Goal: Transaction & Acquisition: Purchase product/service

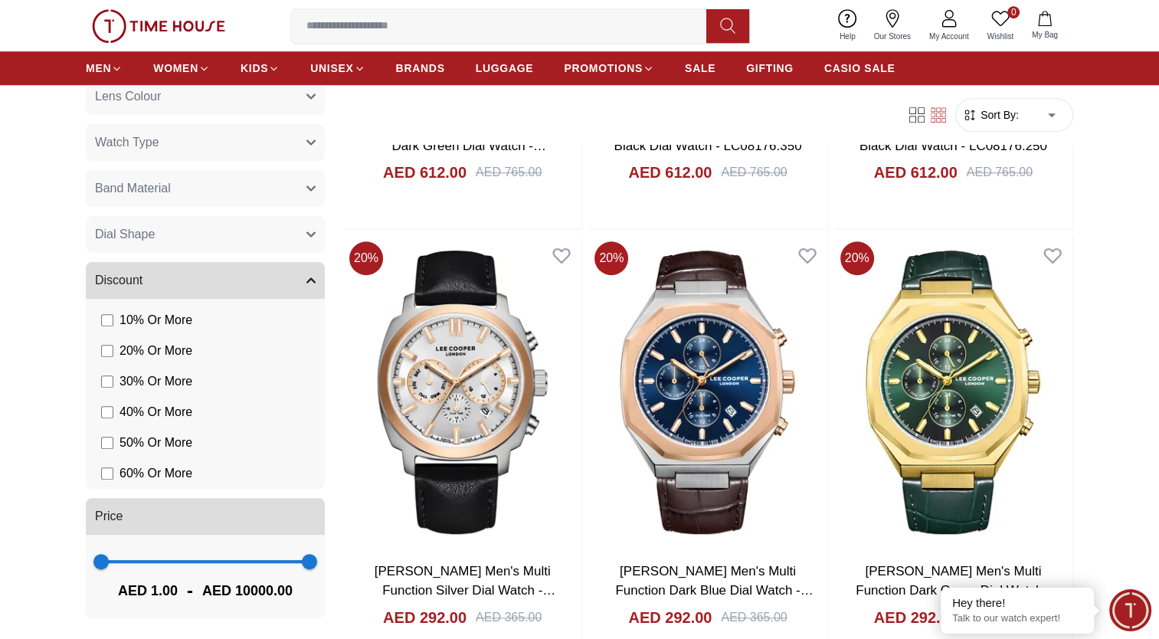
scroll to position [1072, 0]
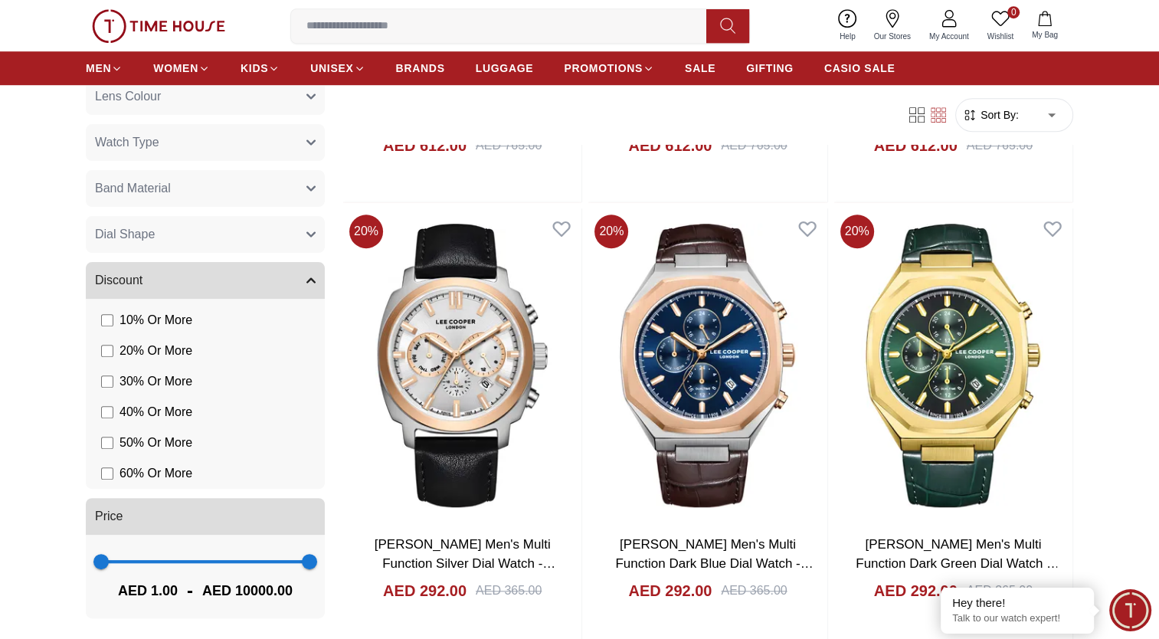
click at [165, 471] on span "60 % Or More" at bounding box center [155, 473] width 73 height 18
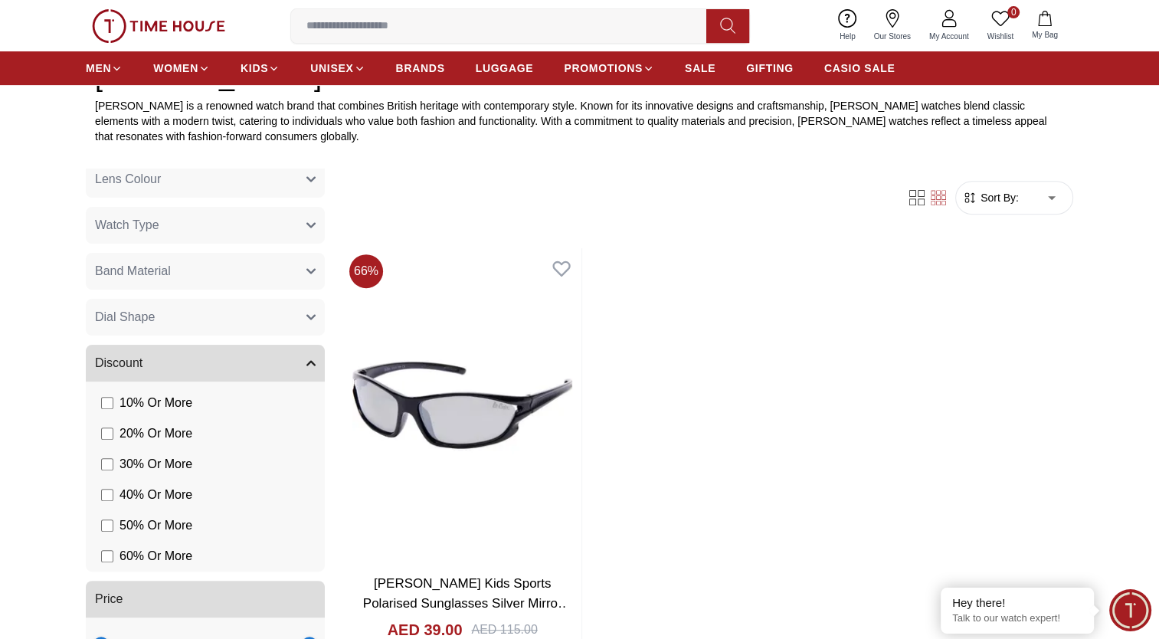
scroll to position [766, 0]
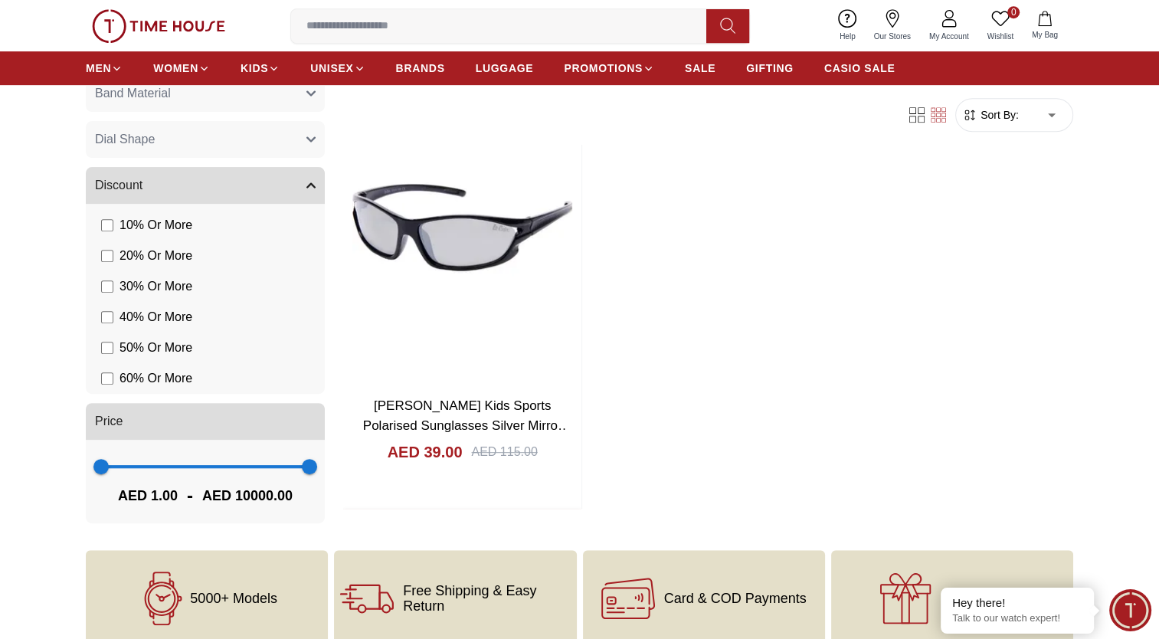
click at [153, 351] on span "50 % Or More" at bounding box center [155, 348] width 73 height 18
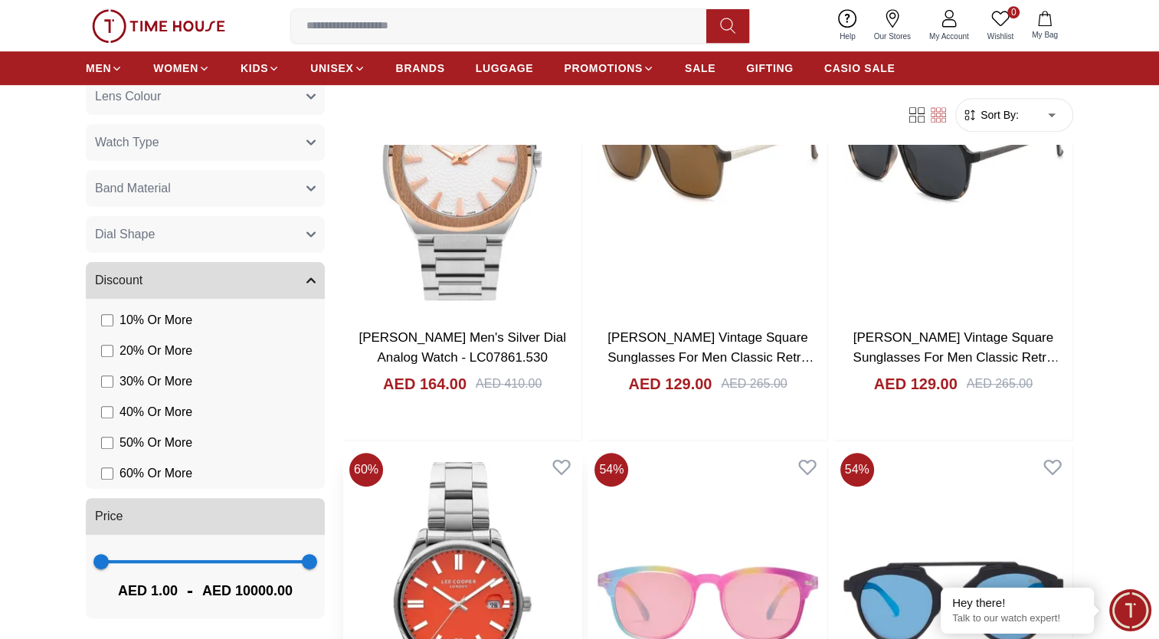
scroll to position [713, 0]
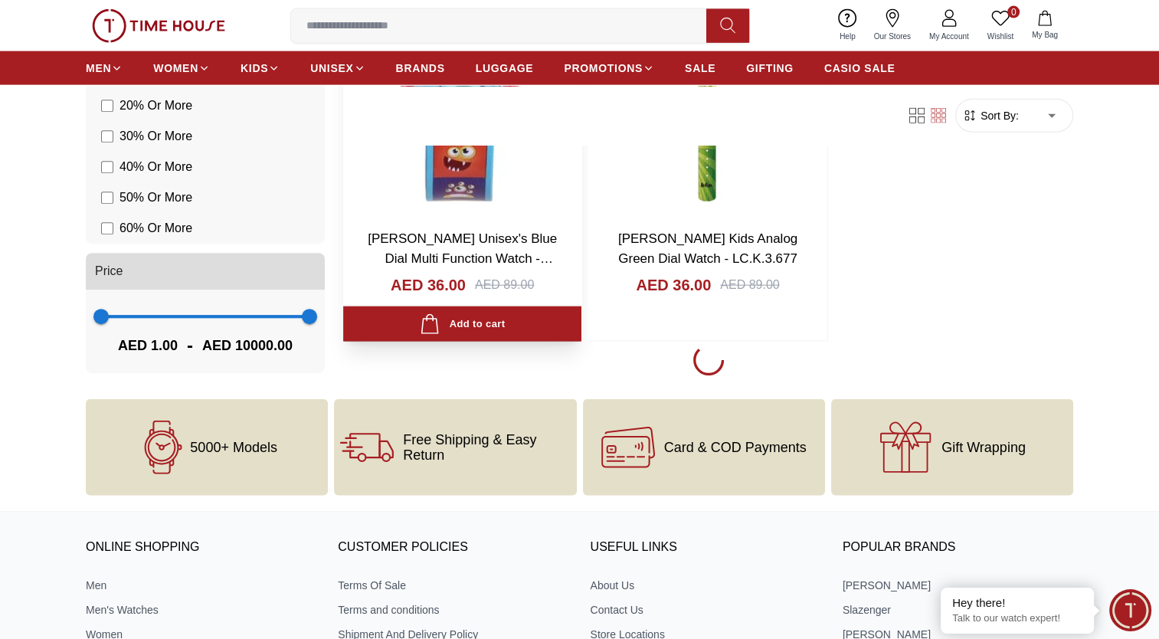
scroll to position [3624, 0]
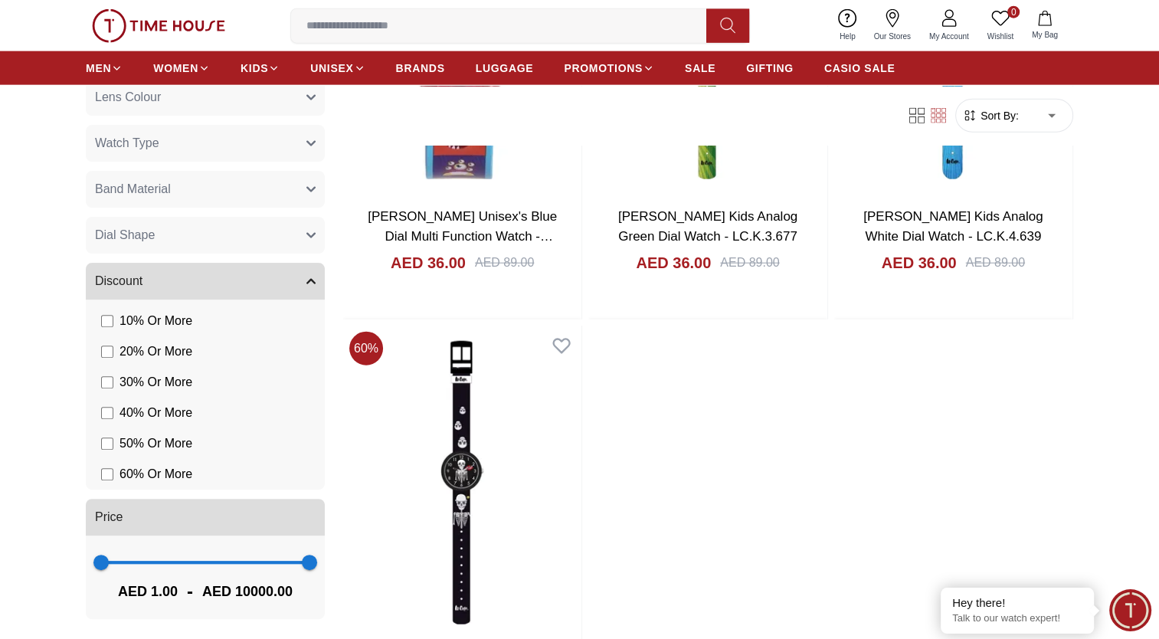
click at [152, 413] on span "40 % Or More" at bounding box center [155, 412] width 73 height 18
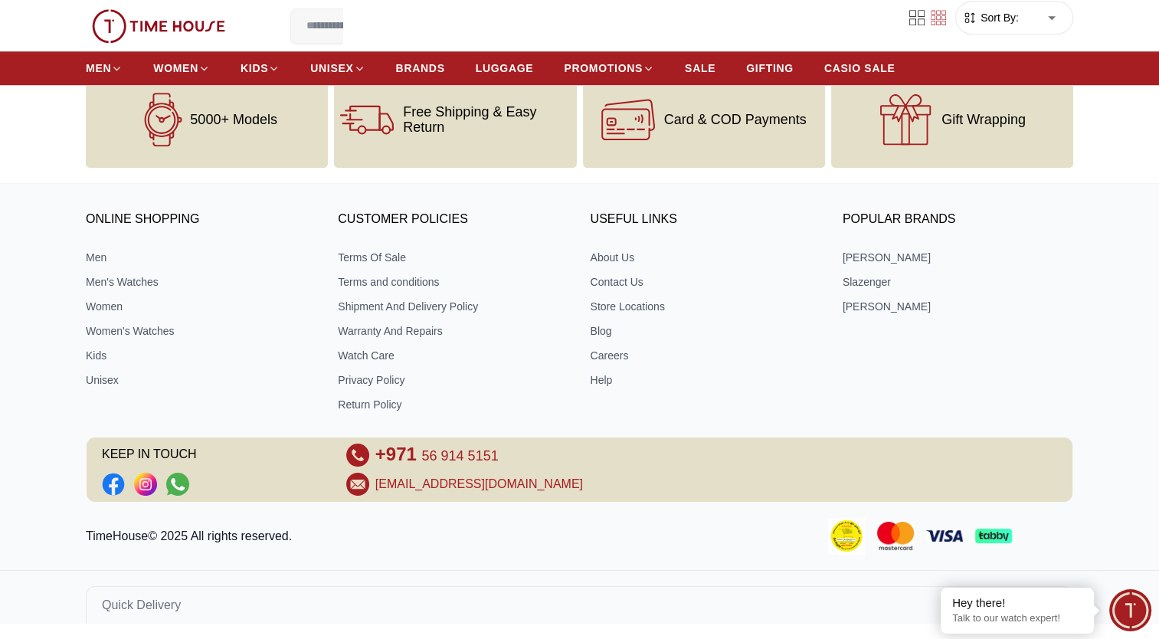
scroll to position [1244, 0]
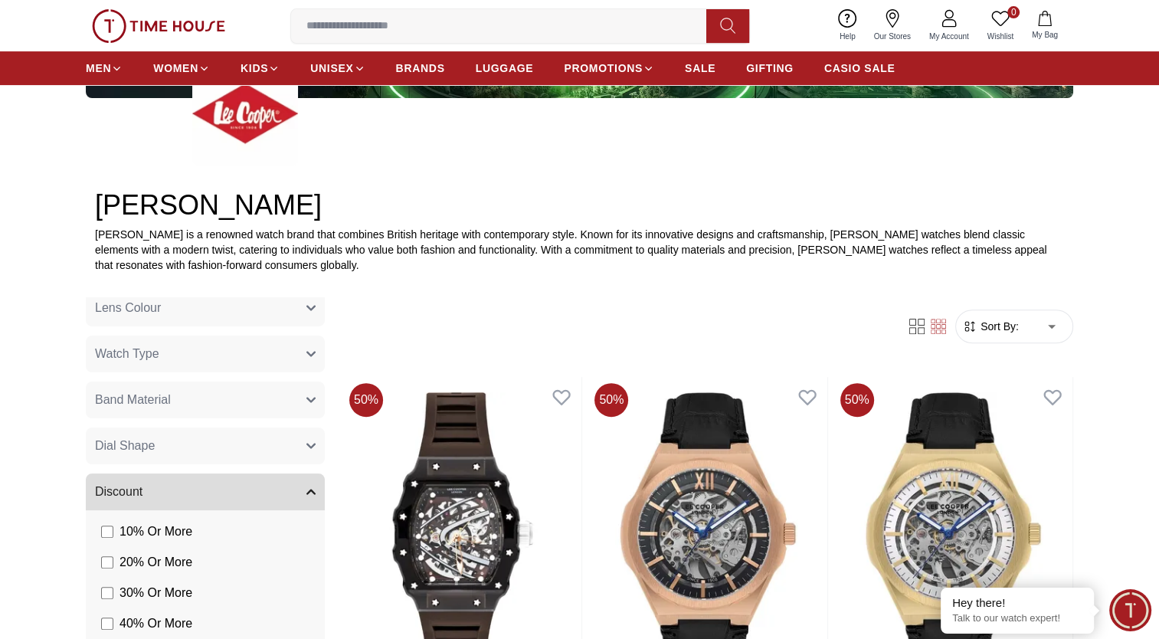
scroll to position [689, 0]
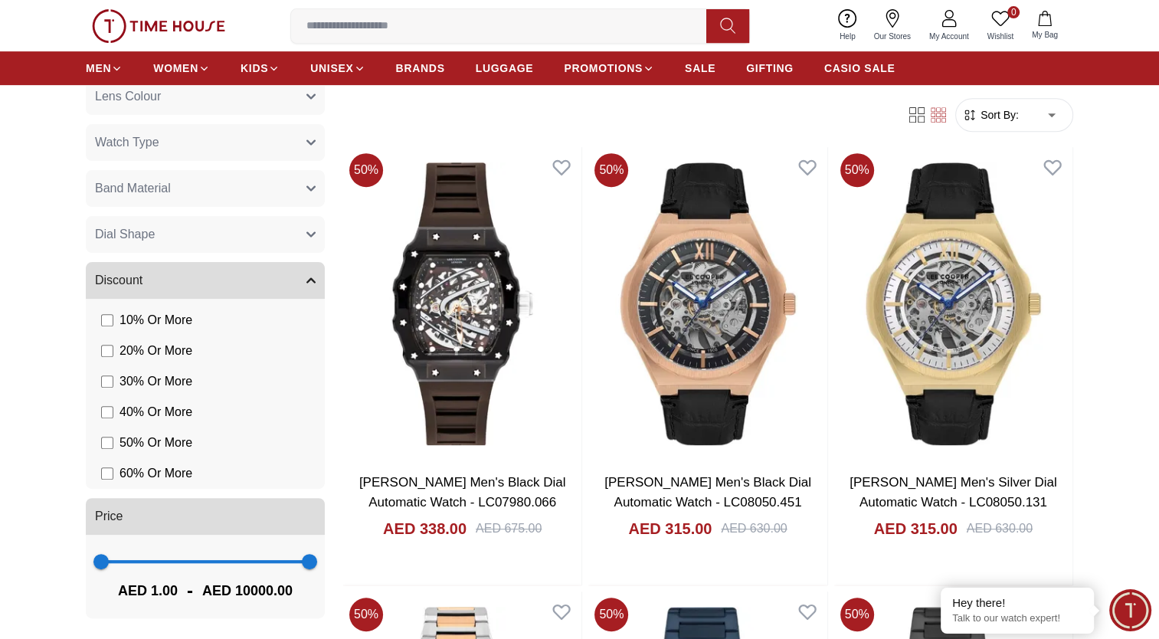
click at [158, 440] on span "50 % Or More" at bounding box center [155, 443] width 73 height 18
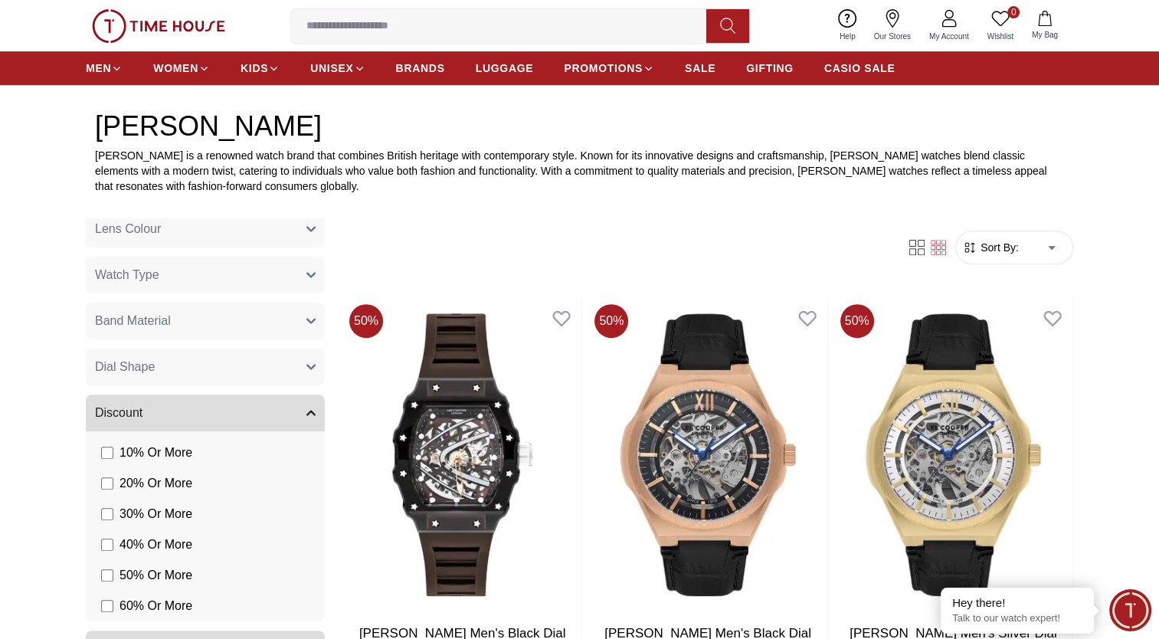
scroll to position [766, 0]
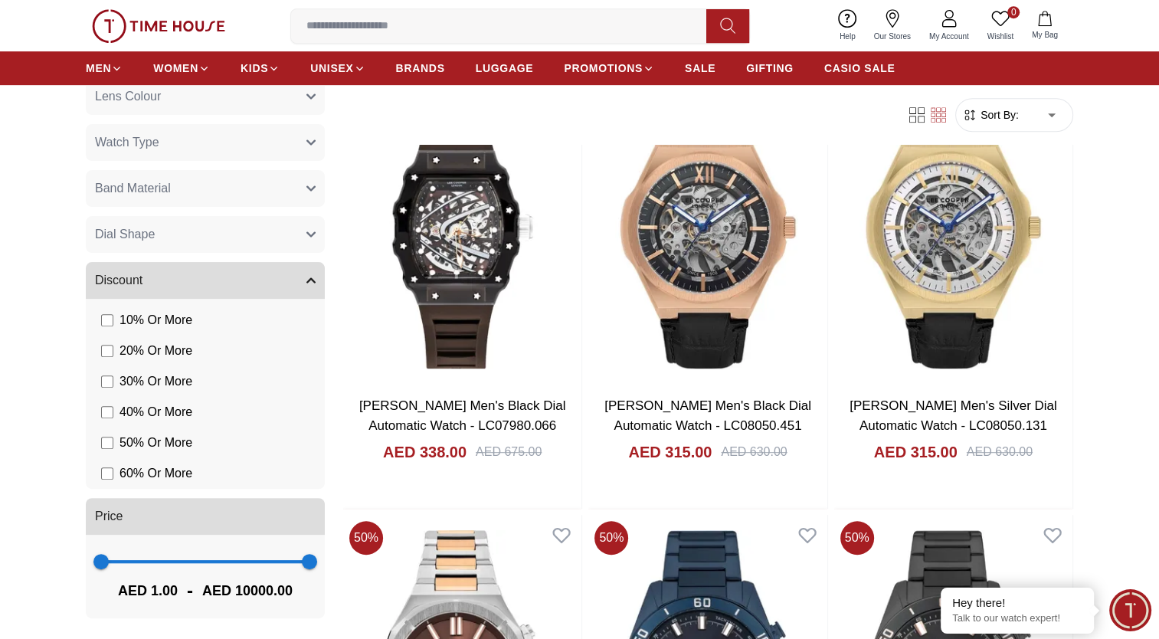
click at [141, 466] on span "60 % Or More" at bounding box center [155, 473] width 73 height 18
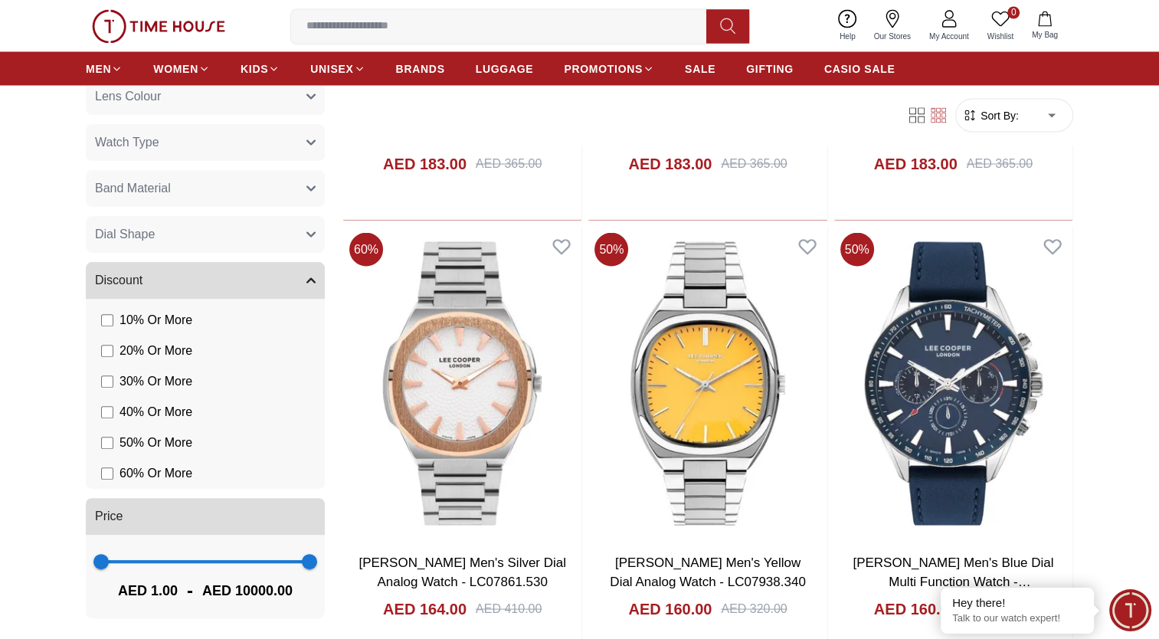
scroll to position [2987, 0]
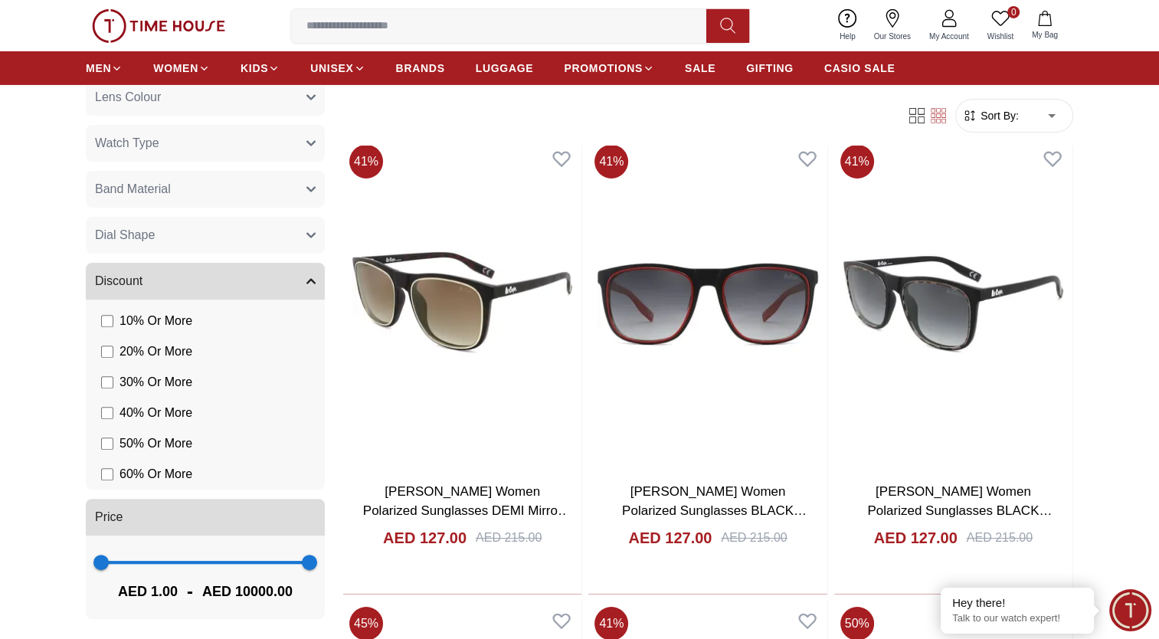
scroll to position [5438, 0]
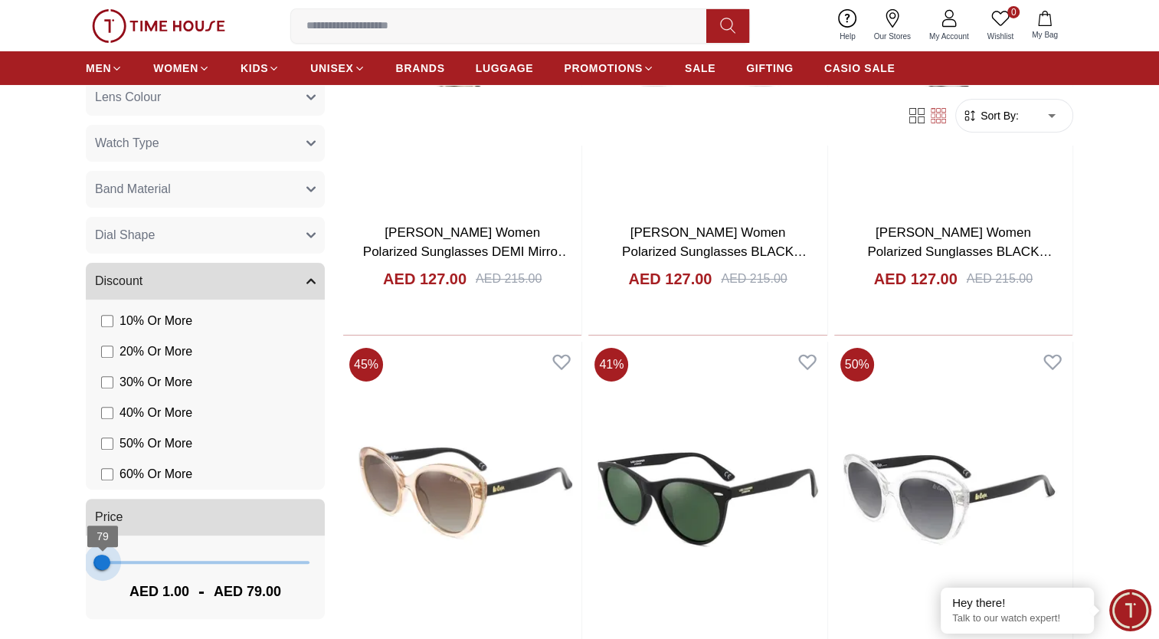
type input "***"
drag, startPoint x: 293, startPoint y: 565, endPoint x: 103, endPoint y: 562, distance: 190.0
click at [103, 562] on span "118" at bounding box center [103, 561] width 15 height 15
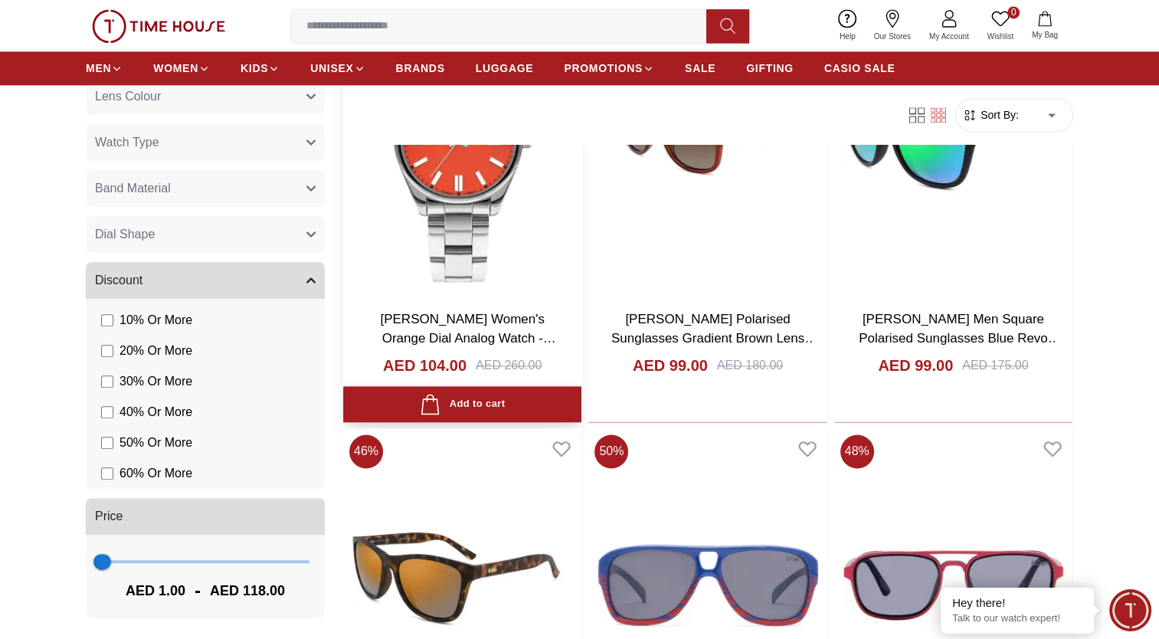
scroll to position [2068, 0]
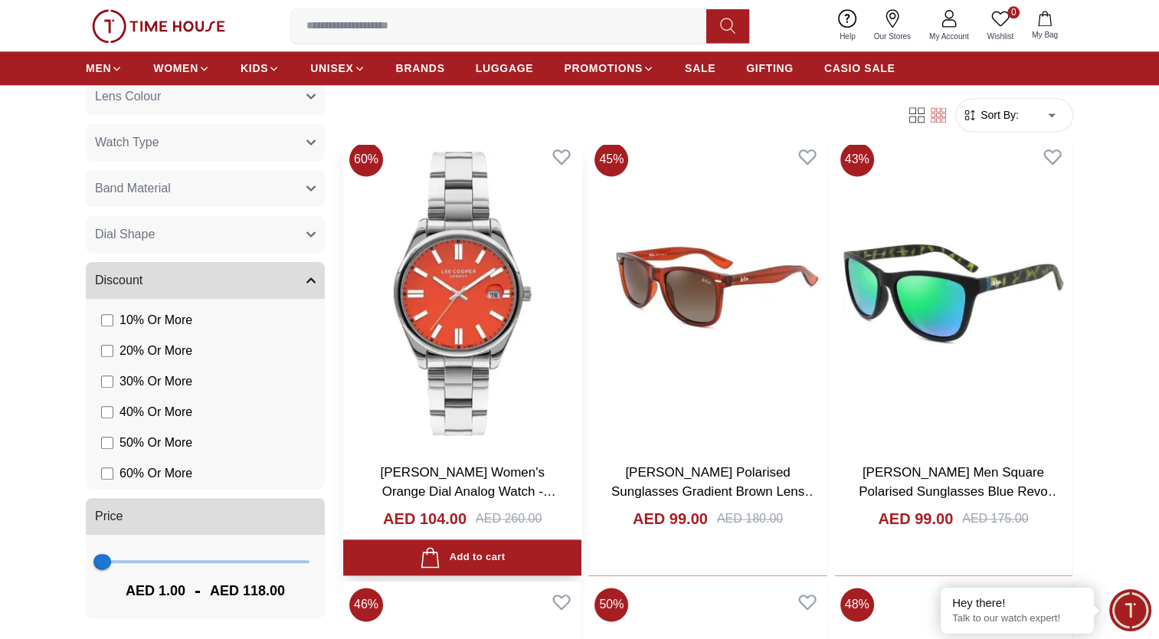
click at [493, 325] on img at bounding box center [462, 293] width 238 height 314
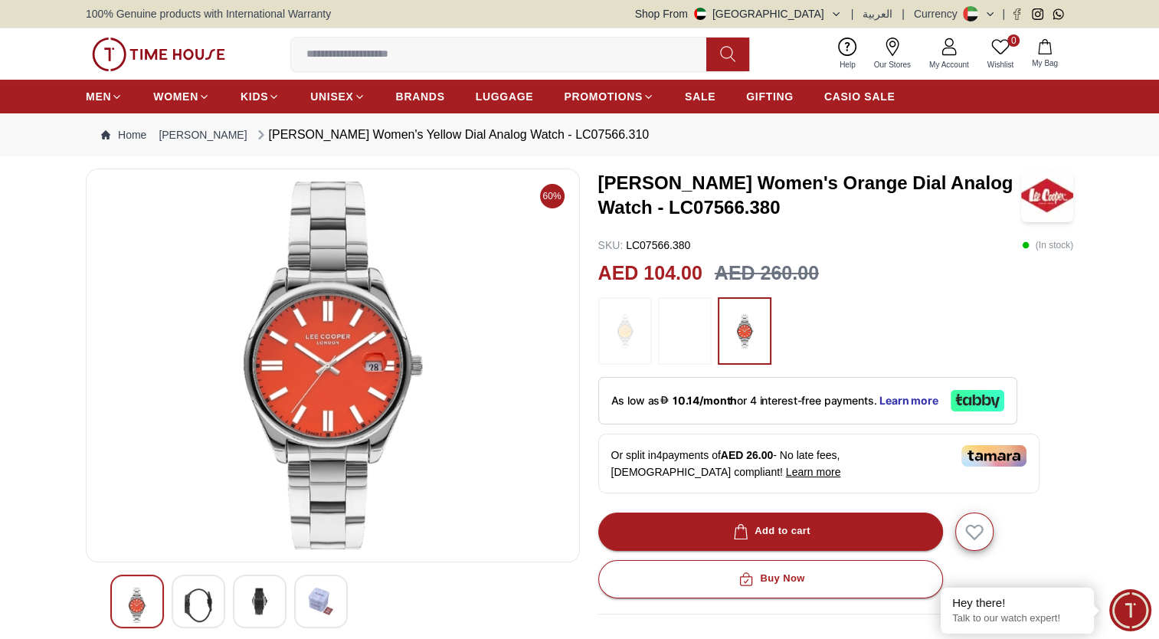
click at [193, 602] on img at bounding box center [199, 604] width 28 height 35
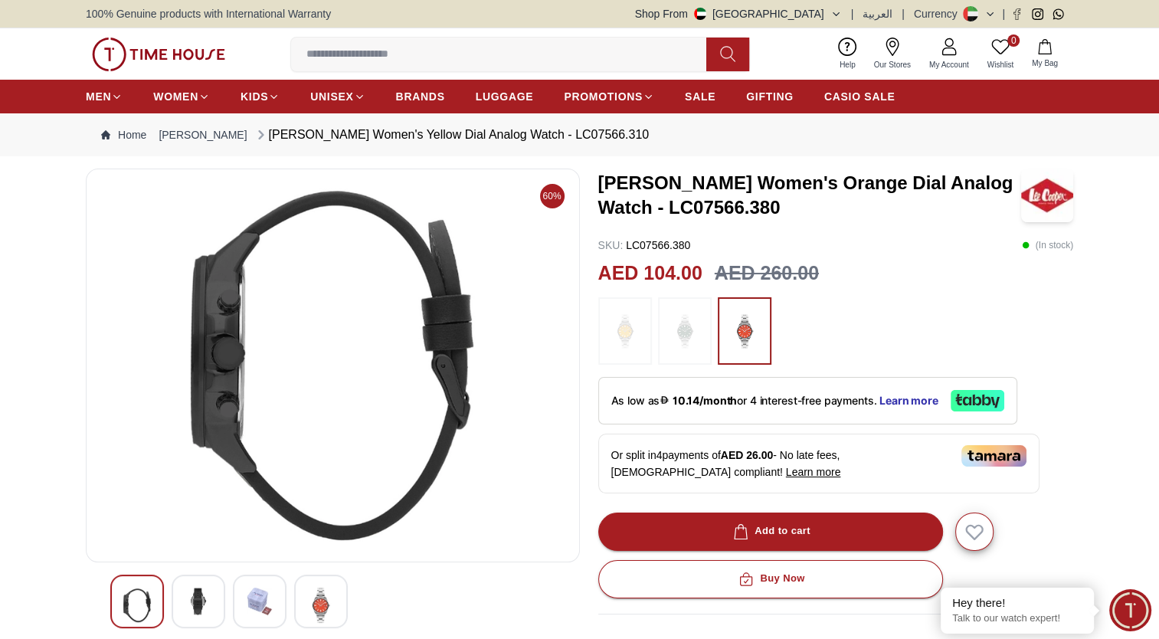
click at [246, 594] on img at bounding box center [260, 601] width 28 height 28
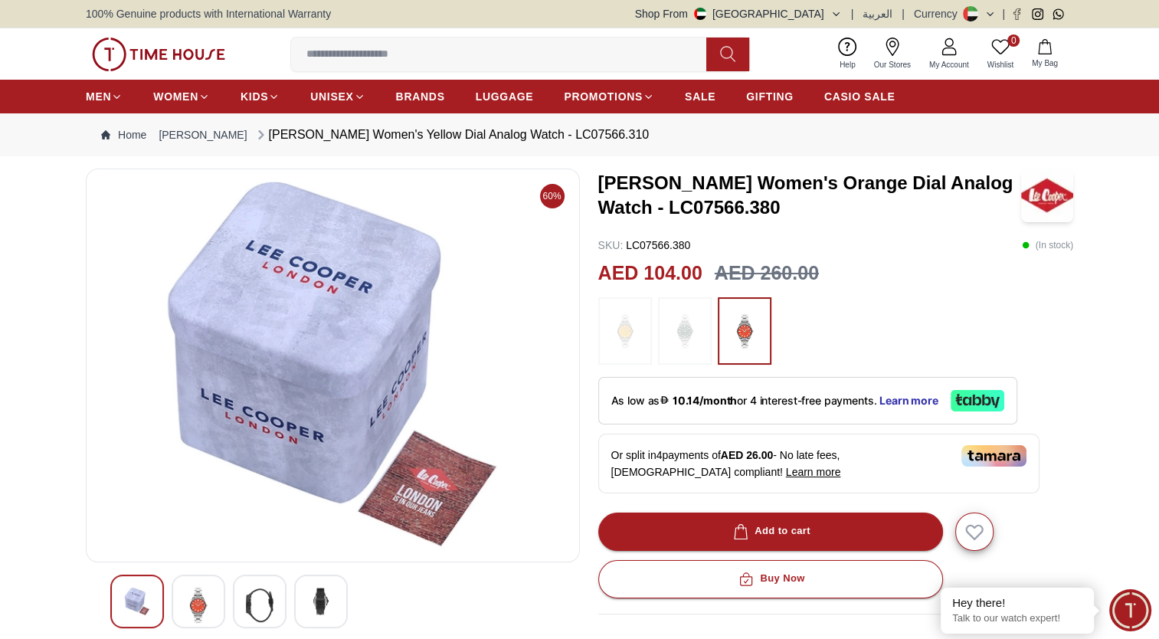
click at [325, 599] on img at bounding box center [321, 601] width 28 height 28
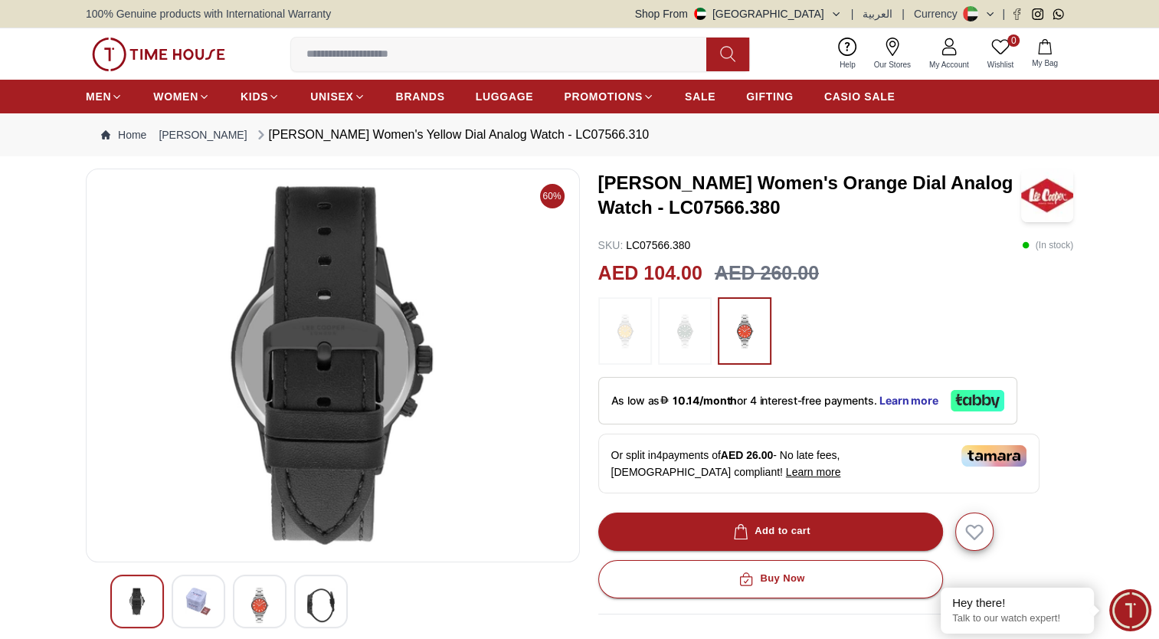
click at [149, 601] on img at bounding box center [137, 601] width 28 height 28
click at [244, 602] on div at bounding box center [260, 601] width 54 height 54
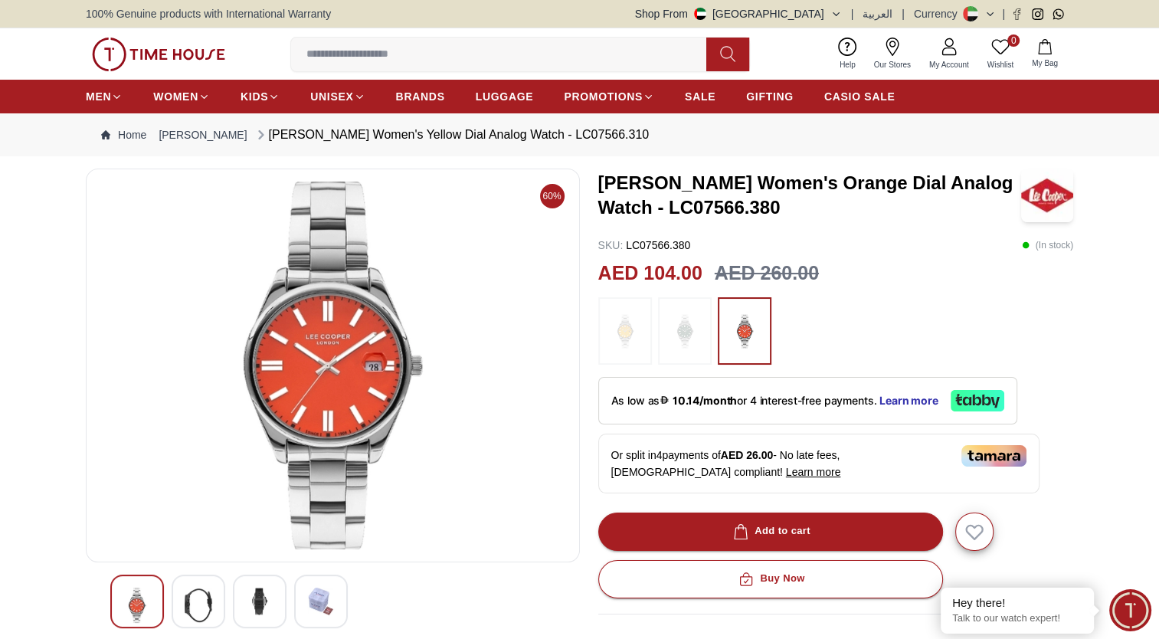
click at [254, 604] on img at bounding box center [260, 601] width 28 height 28
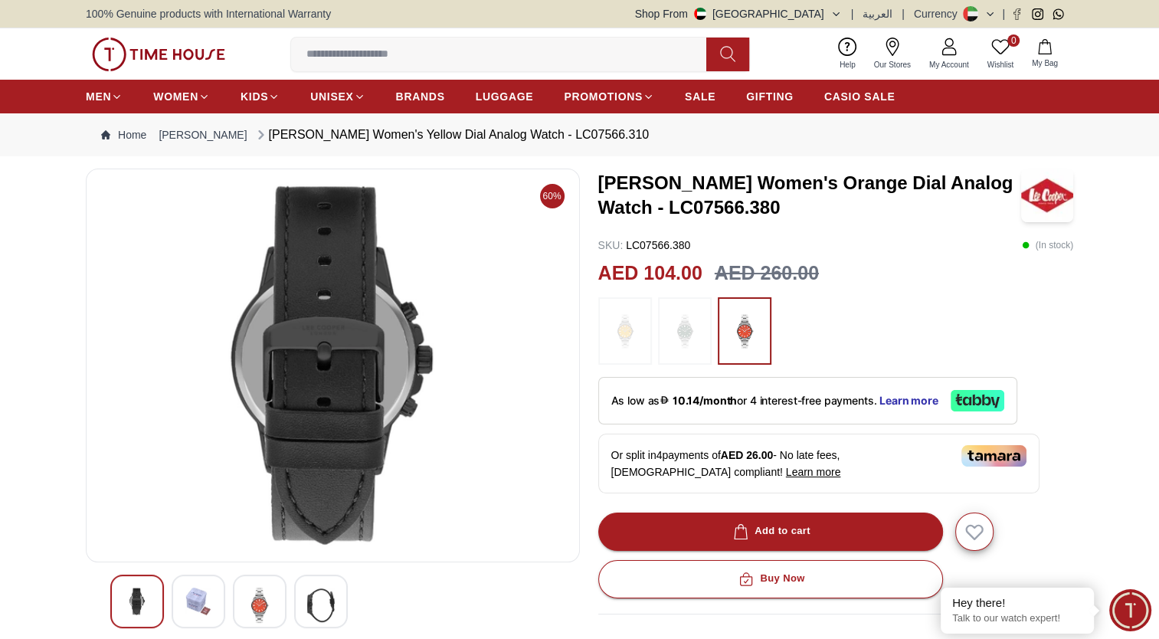
click at [140, 597] on img at bounding box center [137, 601] width 28 height 28
click at [261, 603] on img at bounding box center [260, 604] width 28 height 35
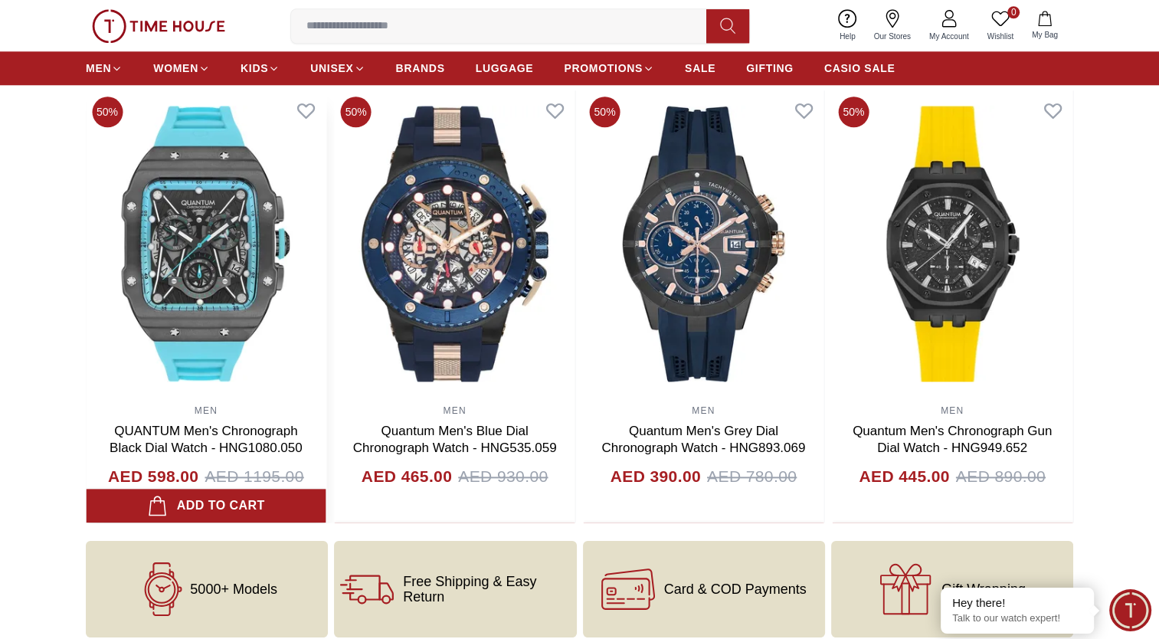
scroll to position [1609, 0]
